Goal: Check status: Check status

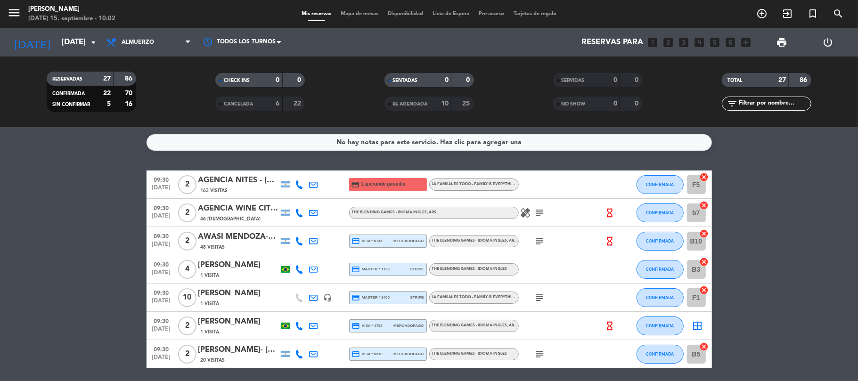
click at [242, 175] on div "AGENCIA NITES - [PERSON_NAME] x 02" at bounding box center [238, 180] width 80 height 12
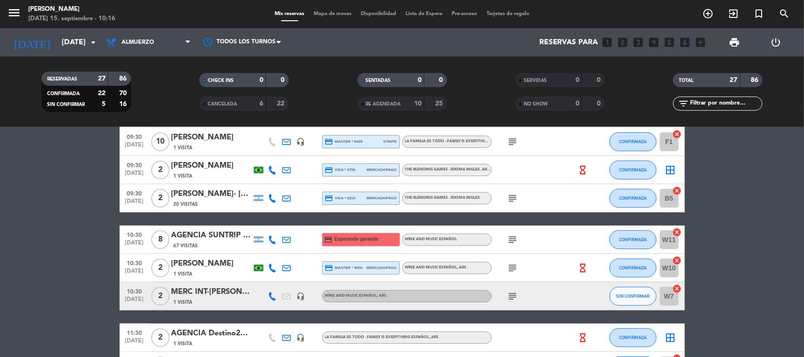
scroll to position [177, 0]
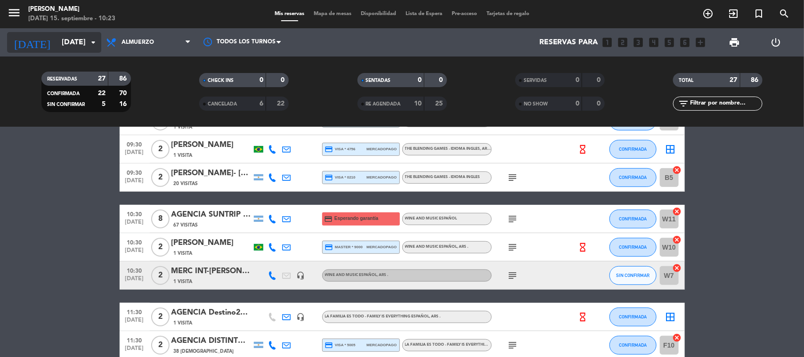
click at [57, 41] on input "[DATE]" at bounding box center [106, 42] width 99 height 18
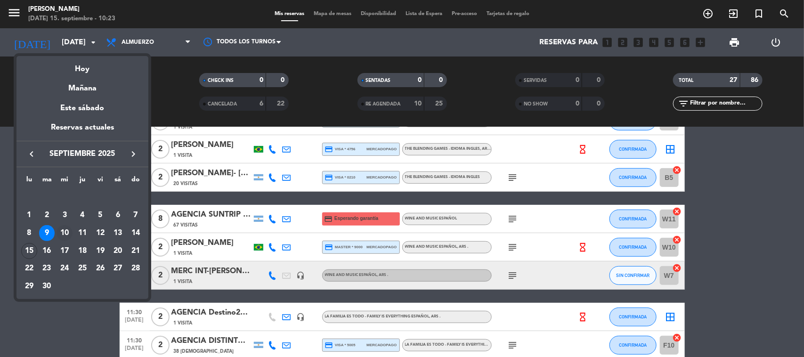
click at [64, 235] on div "10" at bounding box center [65, 233] width 16 height 16
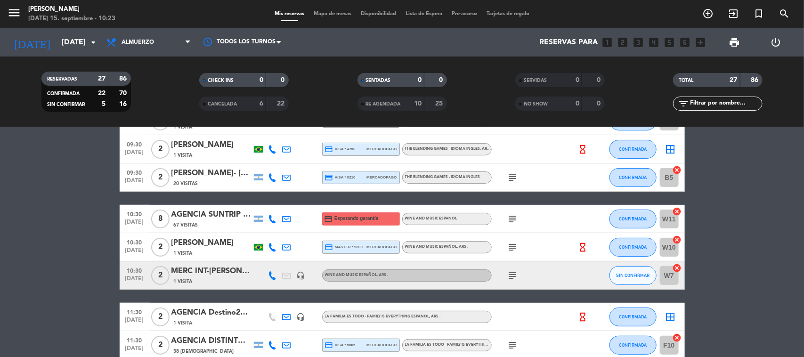
type input "[DATE]"
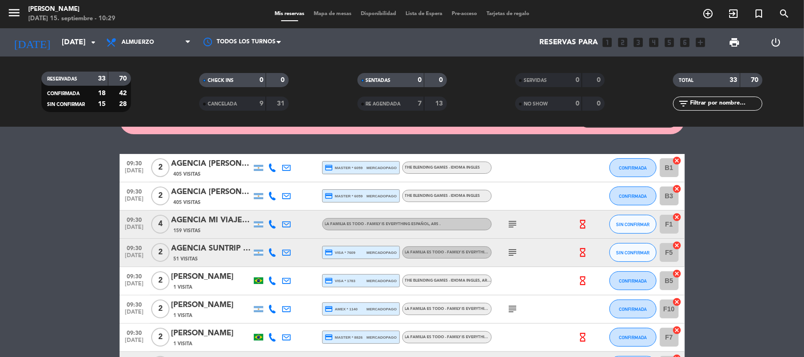
scroll to position [0, 0]
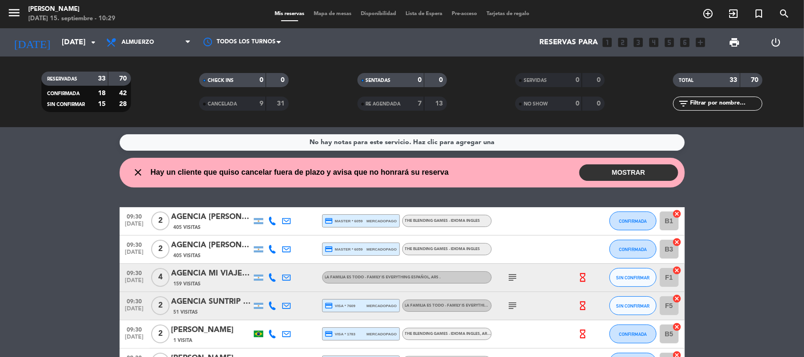
click at [213, 216] on div "AGENCIA [PERSON_NAME] WINE CAMP [PERSON_NAME]" at bounding box center [212, 217] width 80 height 12
